Goal: Manage account settings

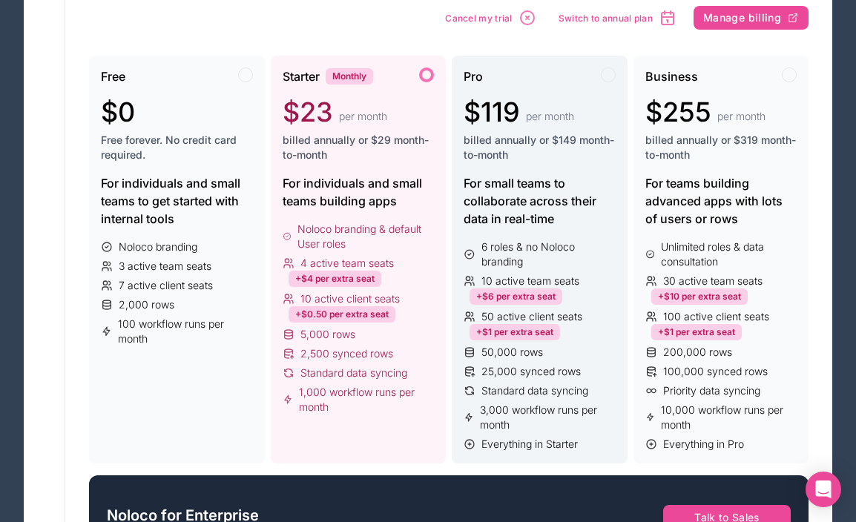
scroll to position [230, 0]
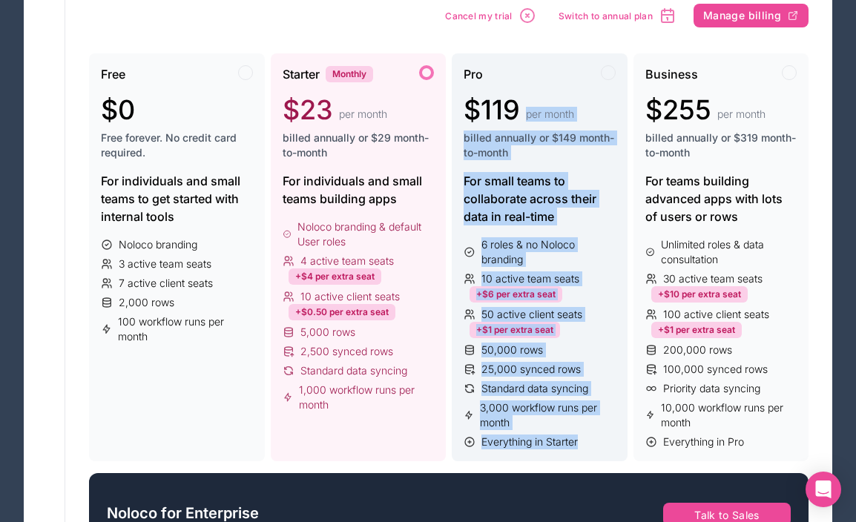
drag, startPoint x: 586, startPoint y: 99, endPoint x: 604, endPoint y: 445, distance: 346.0
click at [604, 445] on div "Pro $119 per month billed annually or $149 month-to-month For small teams to co…" at bounding box center [540, 257] width 176 height 408
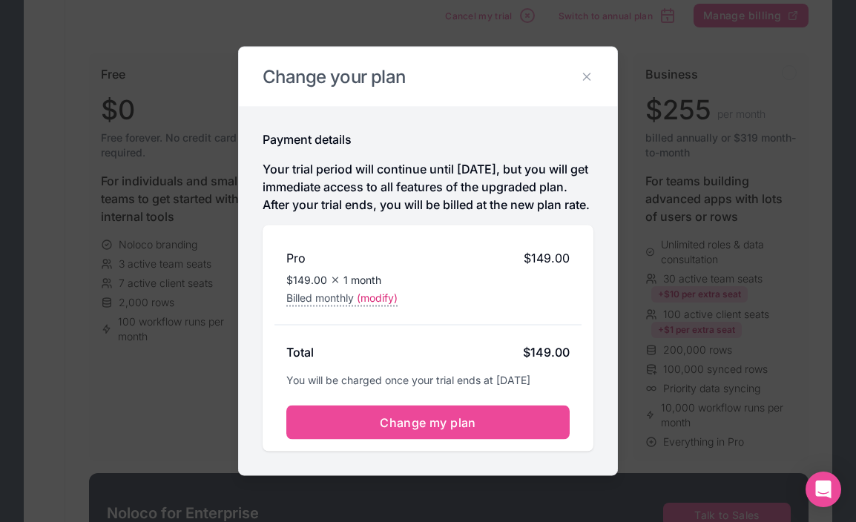
click at [589, 75] on h2 "Change your plan" at bounding box center [427, 77] width 331 height 24
click at [588, 70] on icon at bounding box center [586, 76] width 13 height 13
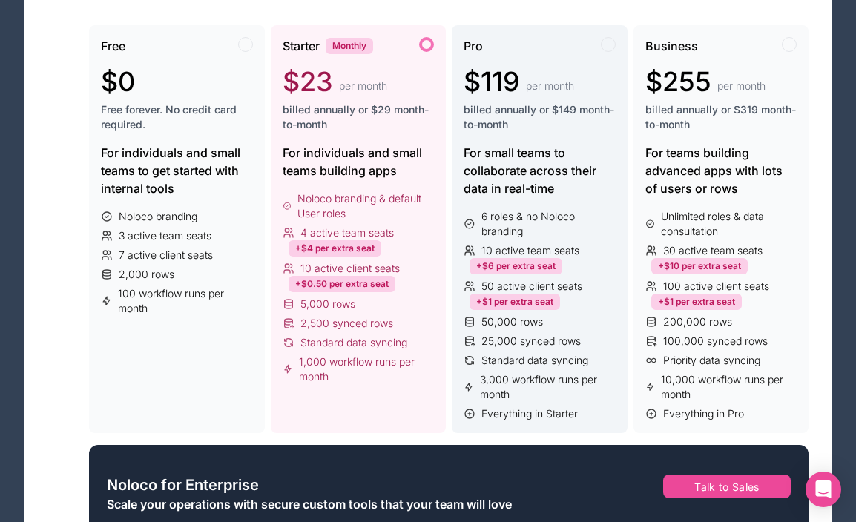
scroll to position [0, 0]
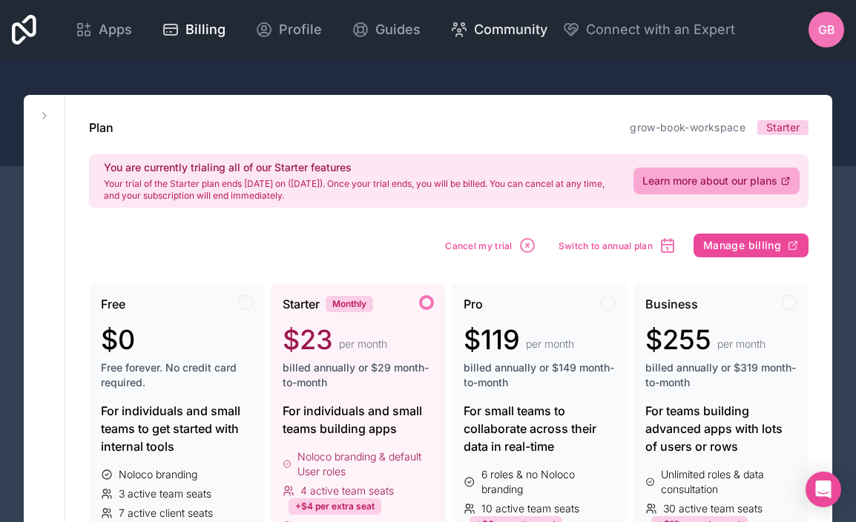
click at [517, 33] on span "Community" at bounding box center [510, 29] width 73 height 21
click at [530, 76] on div at bounding box center [428, 112] width 856 height 107
click at [108, 37] on span "Apps" at bounding box center [115, 29] width 33 height 21
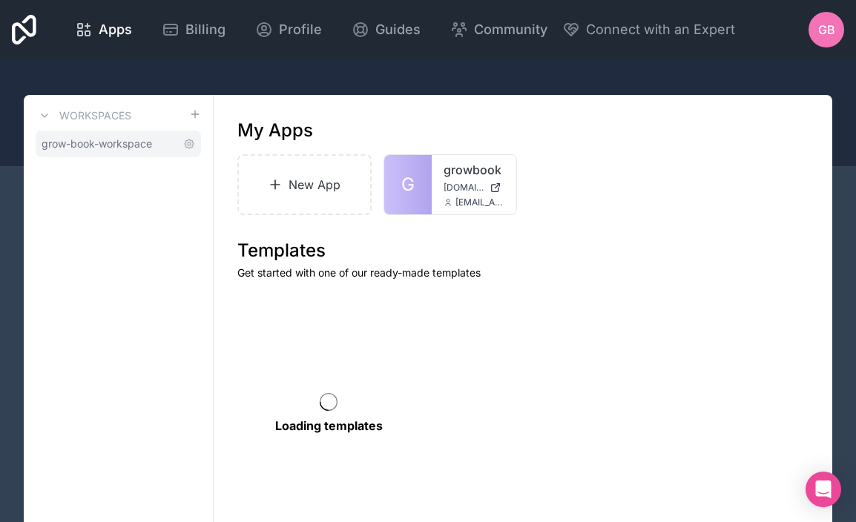
click at [119, 146] on span "grow-book-workspace" at bounding box center [97, 143] width 110 height 15
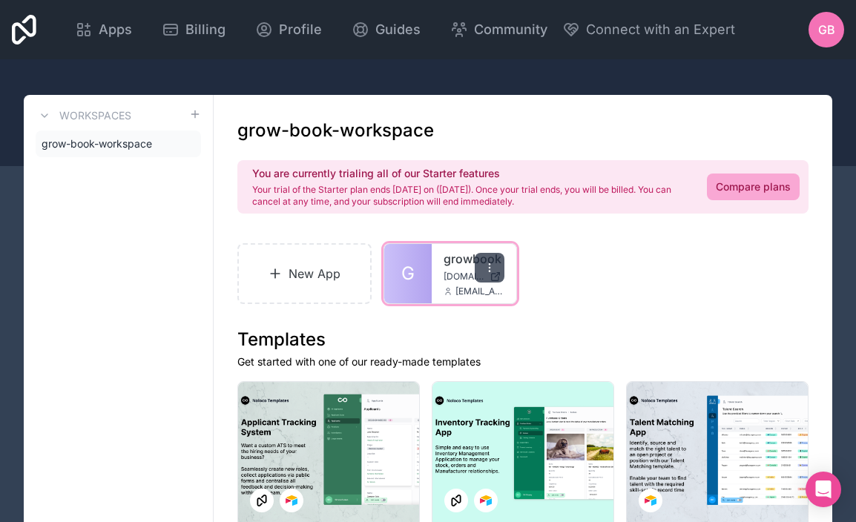
click at [495, 271] on div at bounding box center [490, 268] width 30 height 30
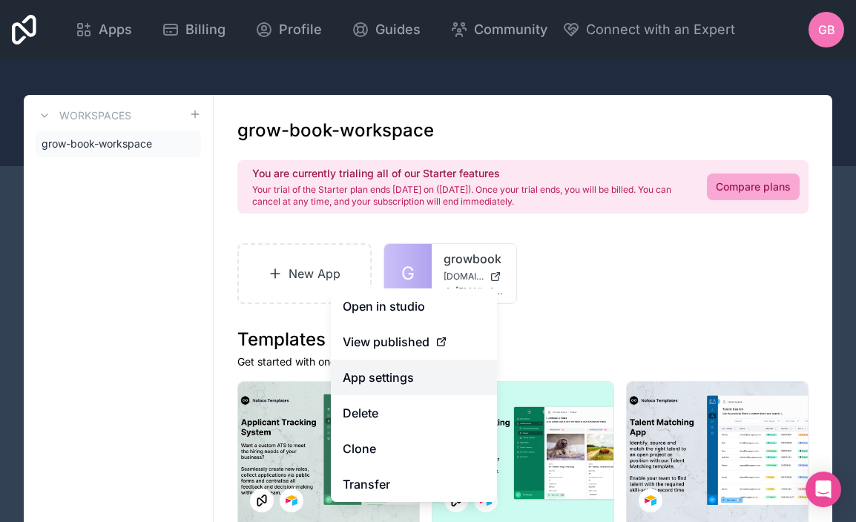
click at [436, 379] on link "App settings" at bounding box center [414, 378] width 166 height 36
